Goal: Task Accomplishment & Management: Use online tool/utility

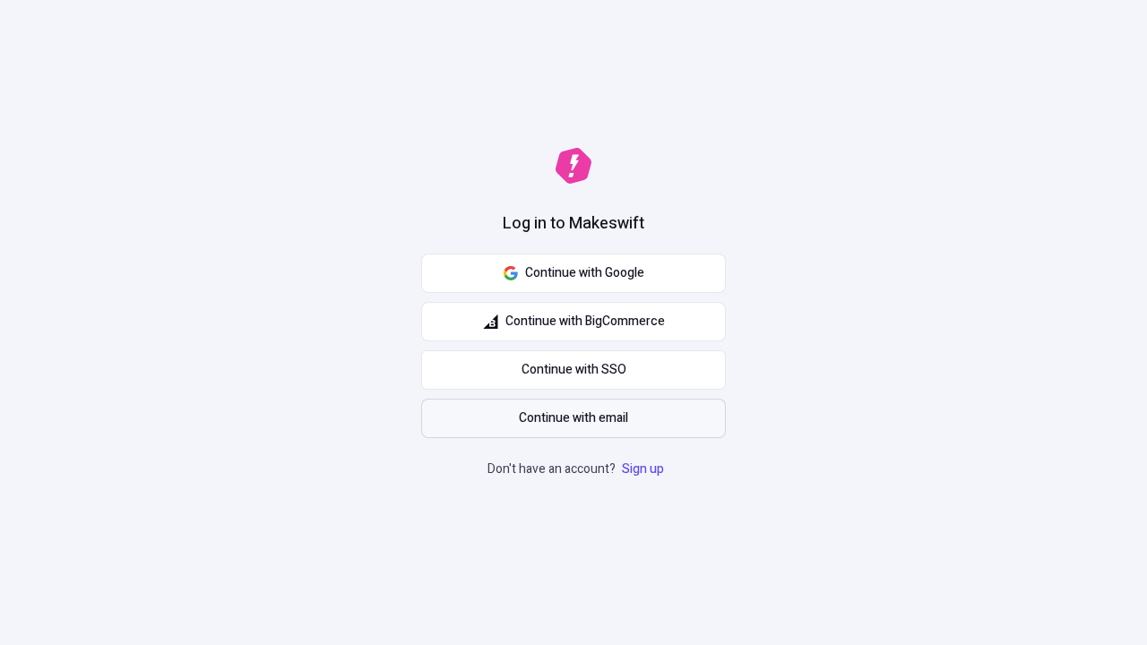
click at [573, 418] on span "Continue with email" at bounding box center [573, 419] width 109 height 20
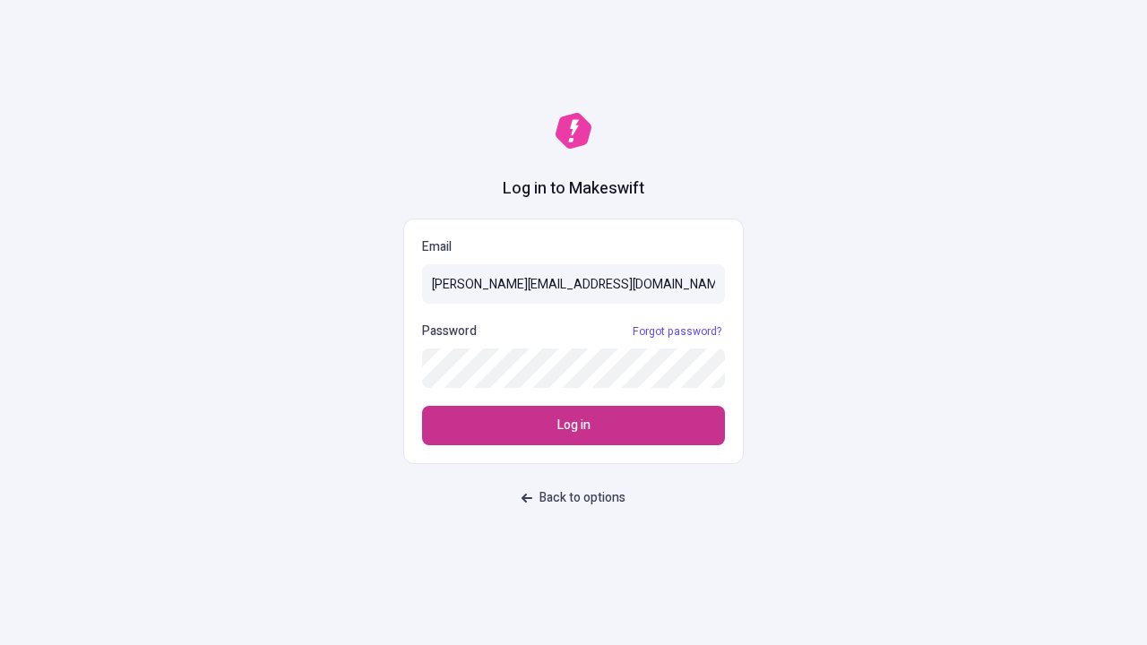
click at [573, 426] on span "Log in" at bounding box center [573, 426] width 33 height 20
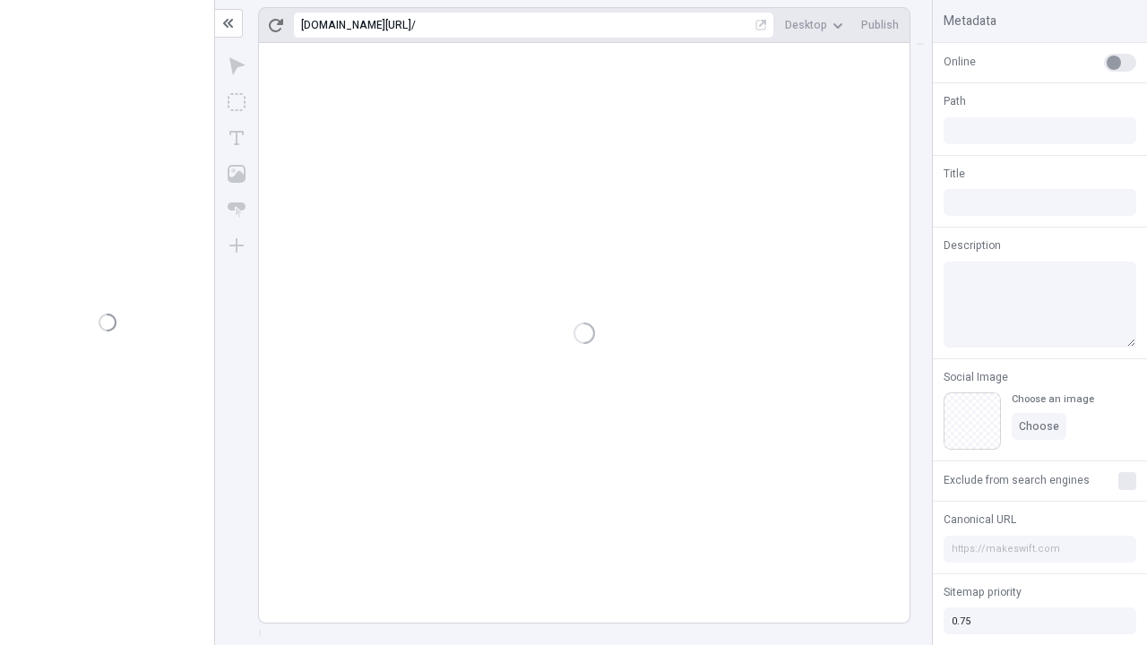
type input "/deep-link-acidus"
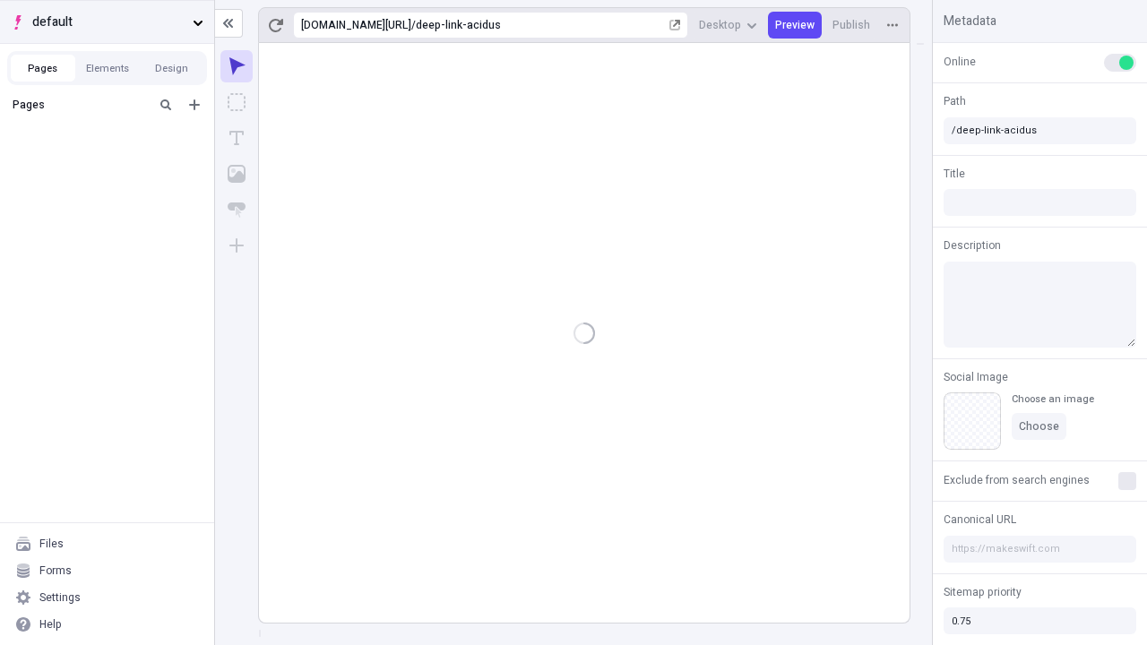
click at [107, 22] on span "default" at bounding box center [108, 23] width 153 height 20
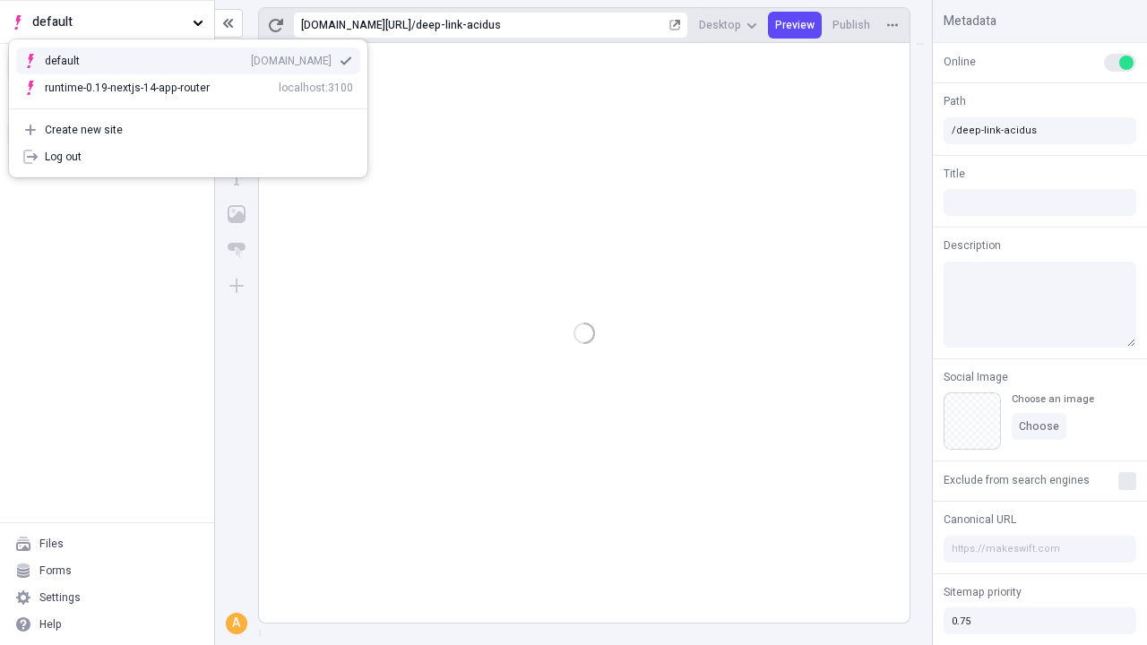
click at [251, 57] on div "[DOMAIN_NAME]" at bounding box center [291, 61] width 81 height 14
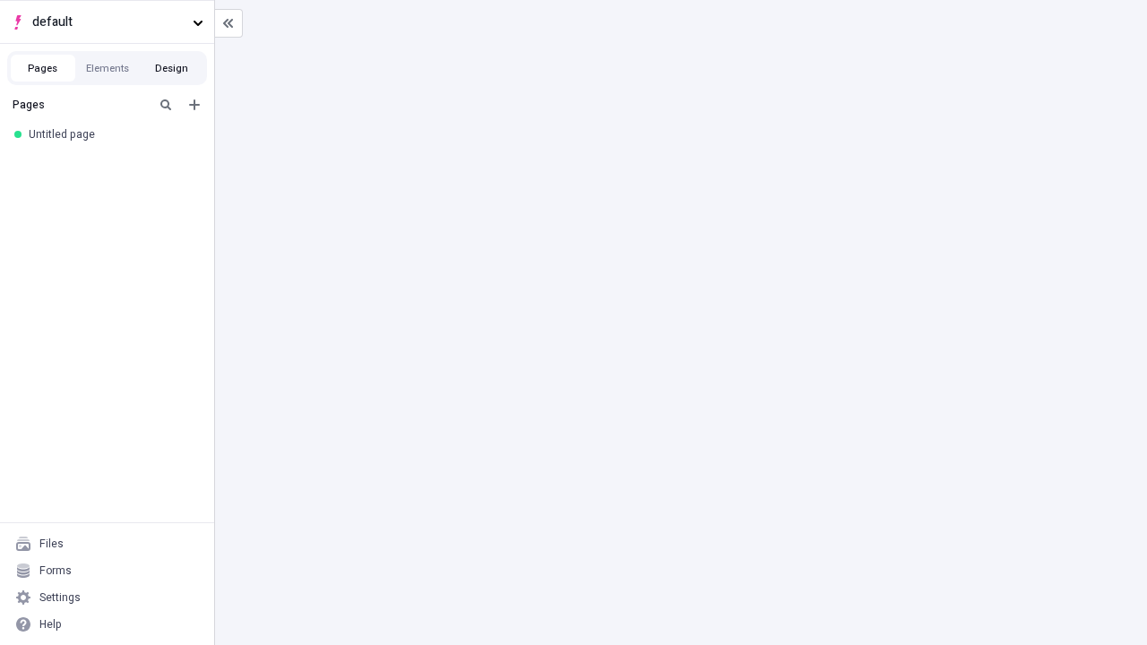
click at [171, 68] on button "Design" at bounding box center [172, 68] width 65 height 27
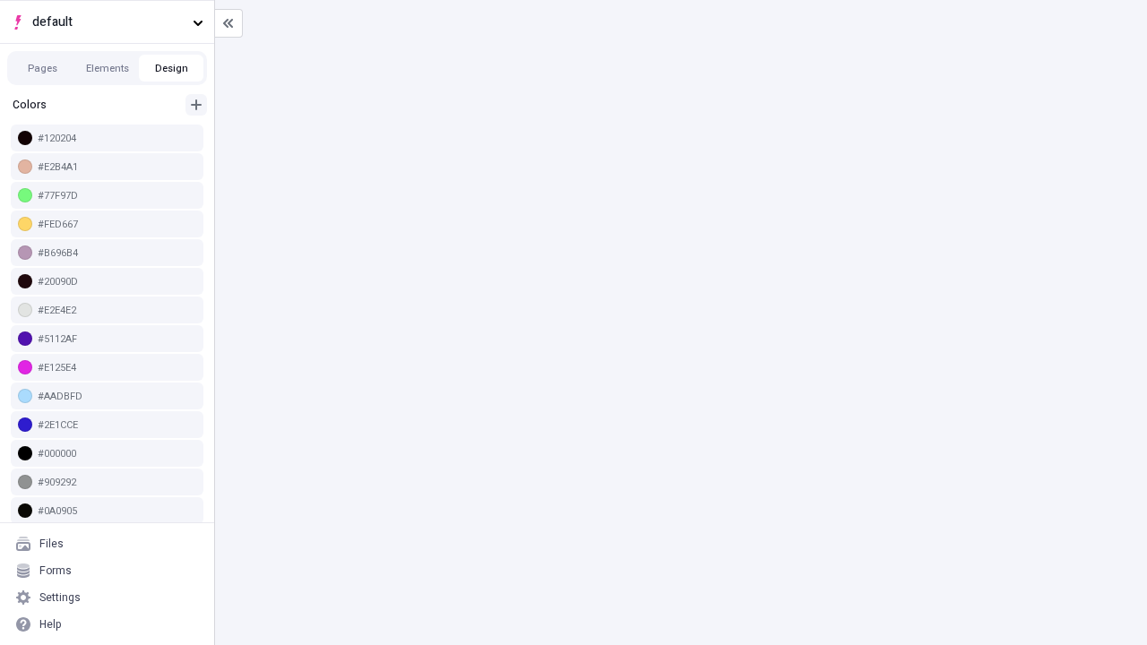
click at [196, 105] on icon "button" at bounding box center [196, 104] width 11 height 11
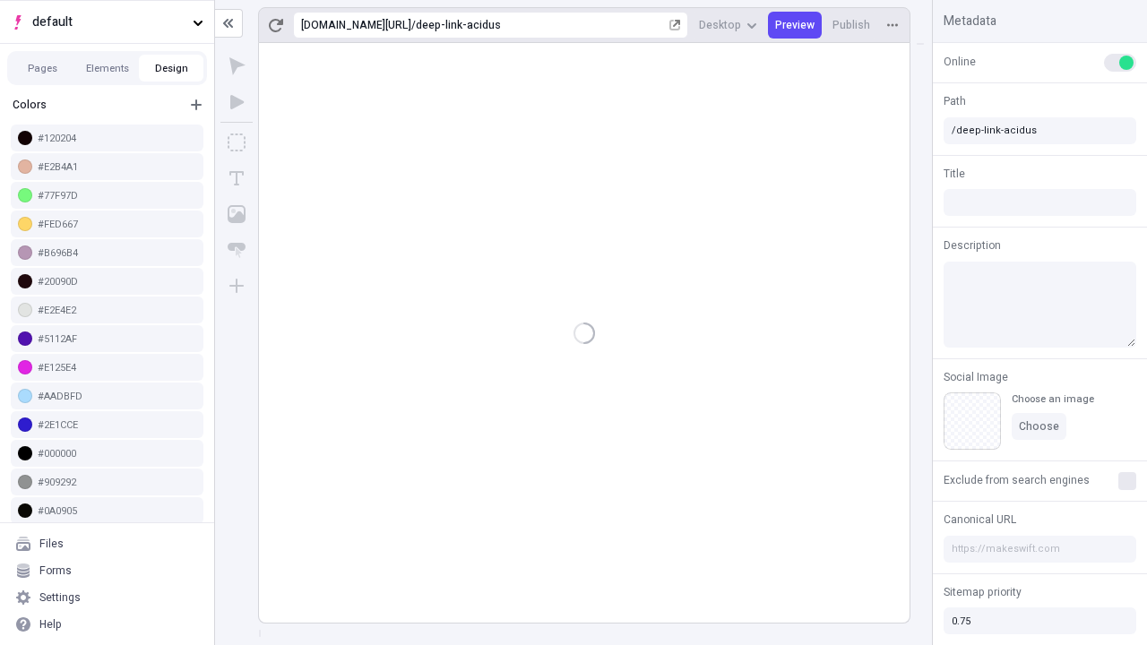
click at [177, 297] on span "Save" at bounding box center [176, 299] width 25 height 14
